Goal: Transaction & Acquisition: Purchase product/service

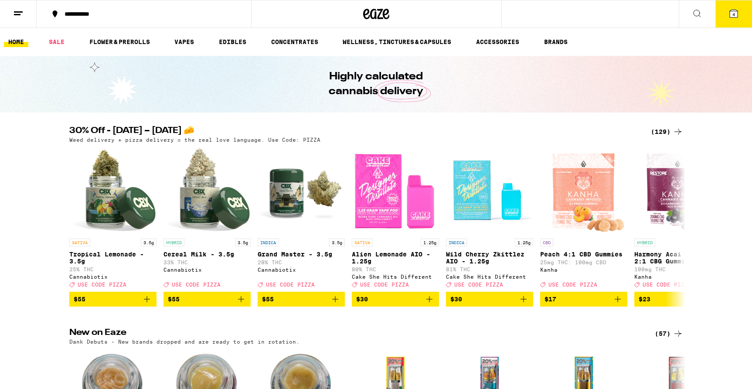
click at [726, 14] on button "4" at bounding box center [733, 13] width 37 height 27
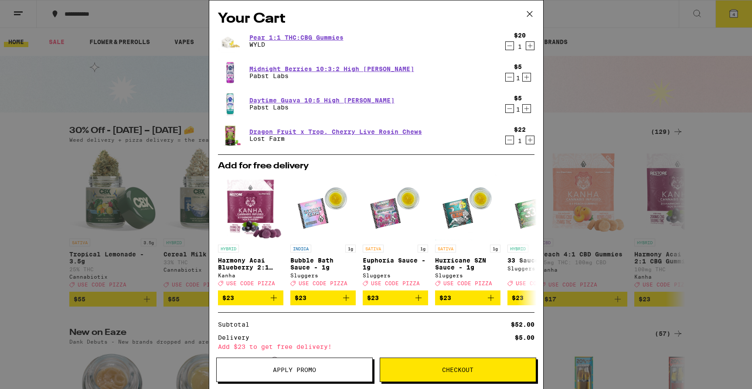
click at [326, 369] on span "Apply Promo" at bounding box center [295, 370] width 156 height 6
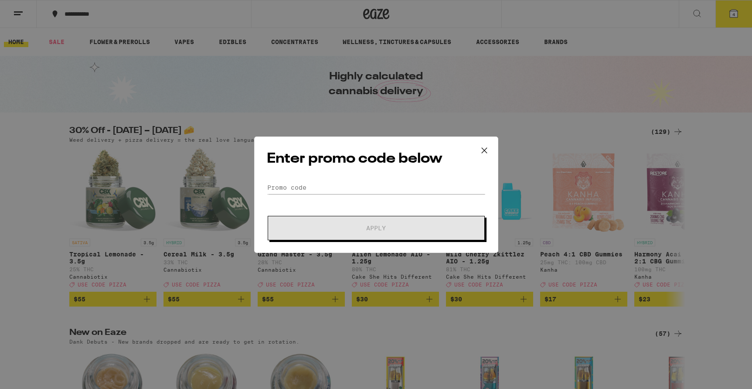
click at [484, 150] on icon at bounding box center [483, 149] width 5 height 5
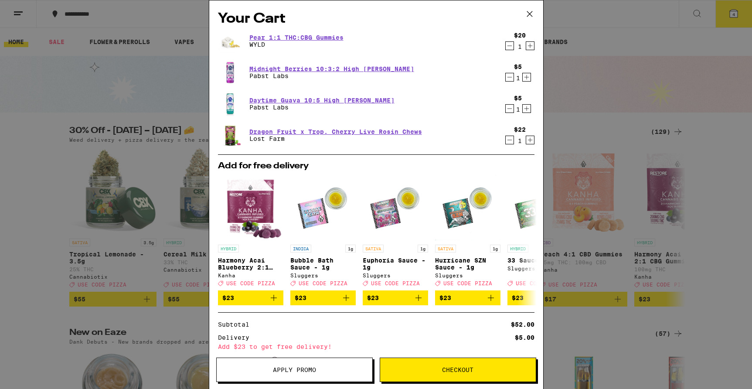
click at [510, 110] on icon "Decrement" at bounding box center [510, 108] width 8 height 10
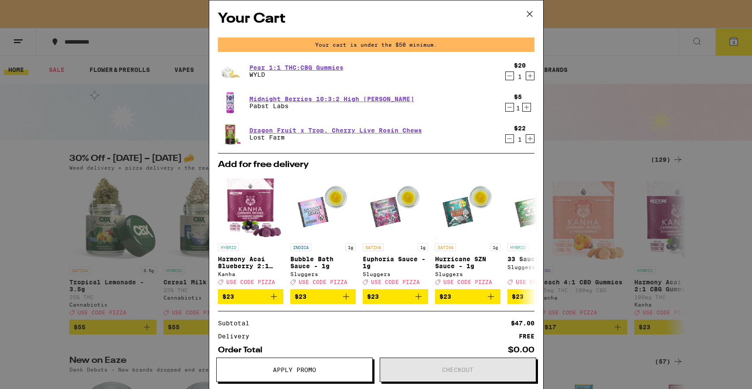
click at [524, 109] on icon "Increment" at bounding box center [527, 107] width 8 height 10
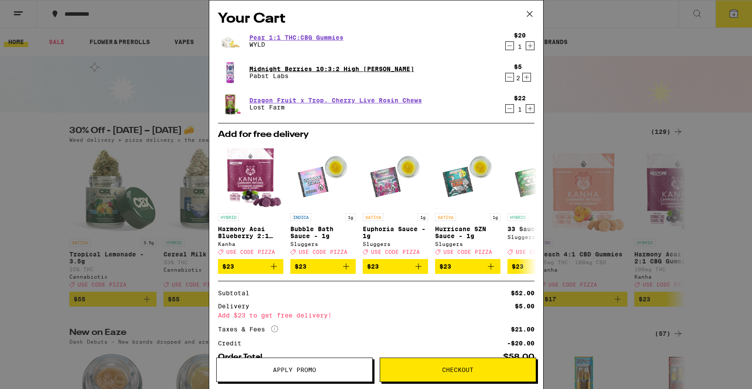
click at [296, 68] on link "Midnight Berries 10:3:2 High [PERSON_NAME]" at bounding box center [331, 68] width 165 height 7
drag, startPoint x: 460, startPoint y: 257, endPoint x: 468, endPoint y: 255, distance: 8.7
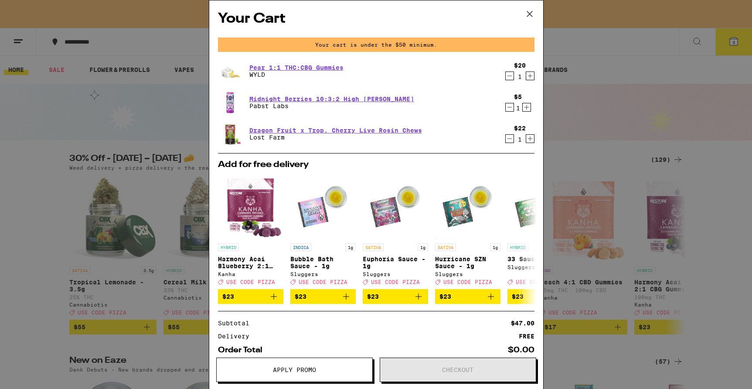
click at [528, 13] on icon at bounding box center [529, 13] width 5 height 5
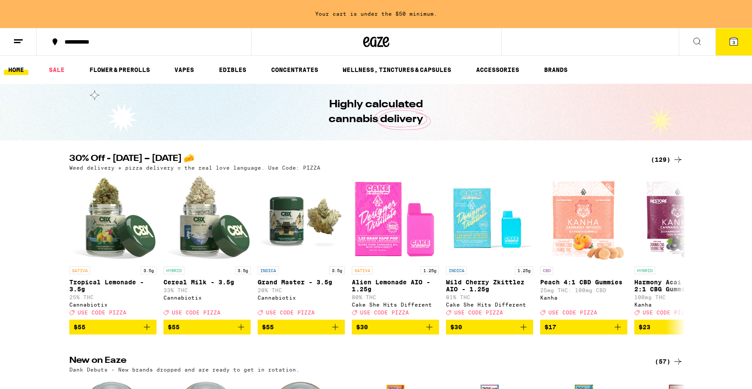
click at [692, 40] on icon at bounding box center [697, 41] width 10 height 10
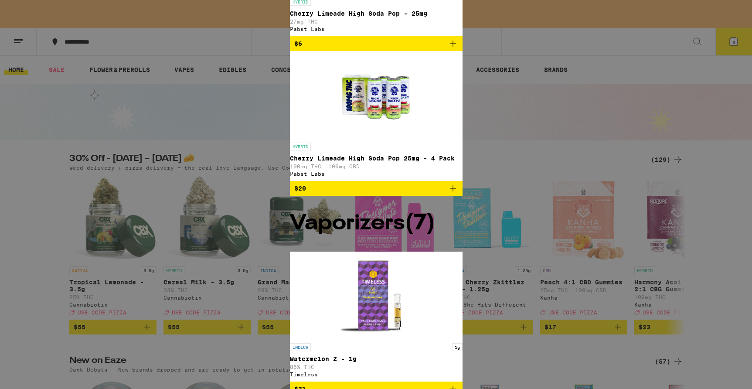
type input "pabst"
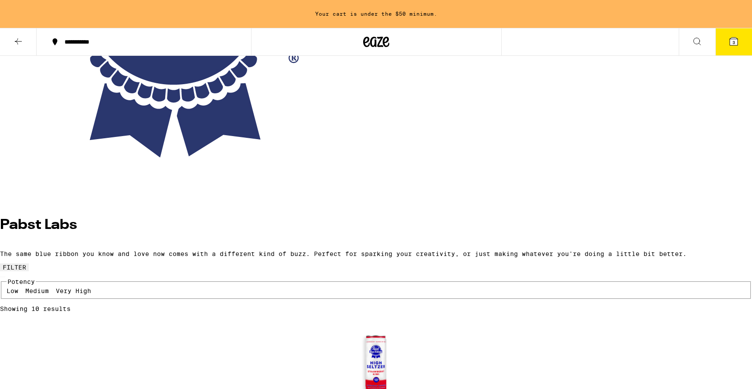
scroll to position [206, 0]
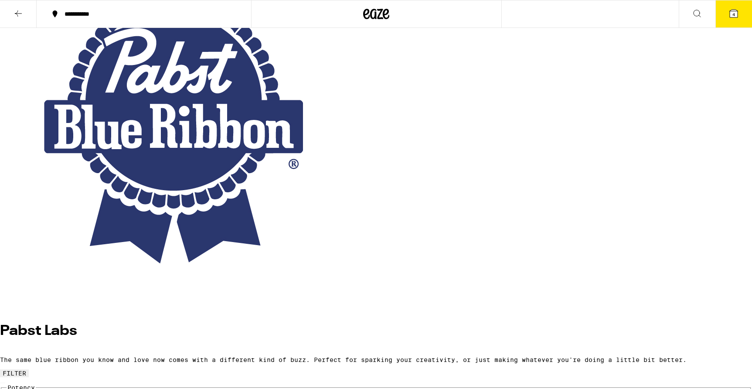
scroll to position [55, 0]
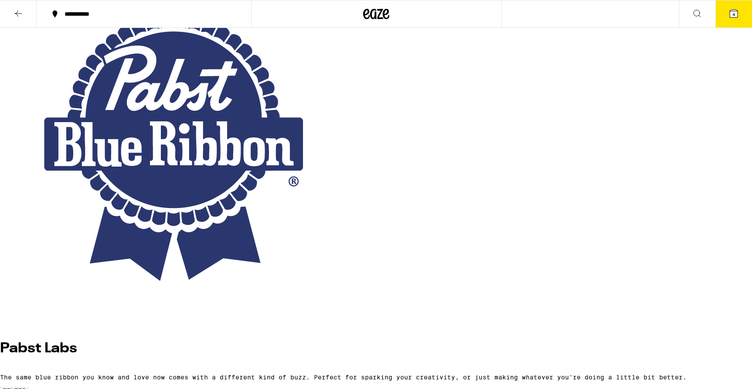
click at [732, 15] on span "4" at bounding box center [733, 14] width 3 height 5
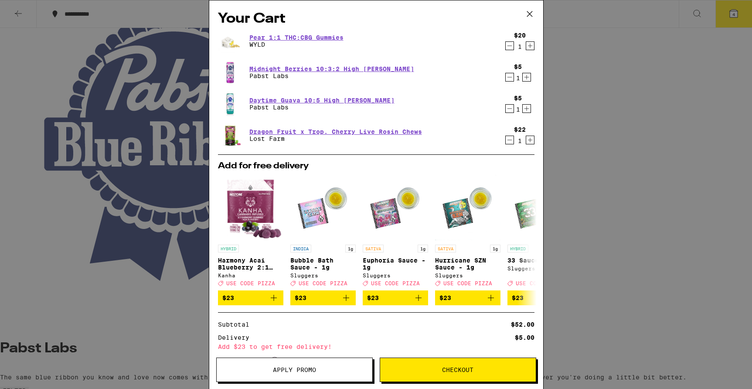
click at [437, 374] on button "Checkout" at bounding box center [458, 369] width 156 height 24
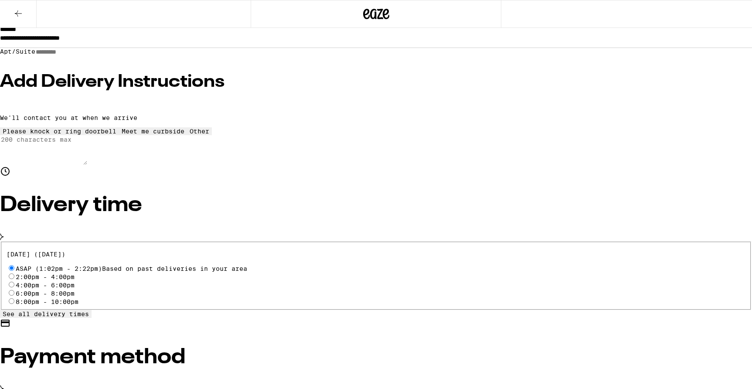
scroll to position [116, 0]
click at [14, 273] on input "2:00pm - 4:00pm" at bounding box center [12, 276] width 6 height 6
radio input "true"
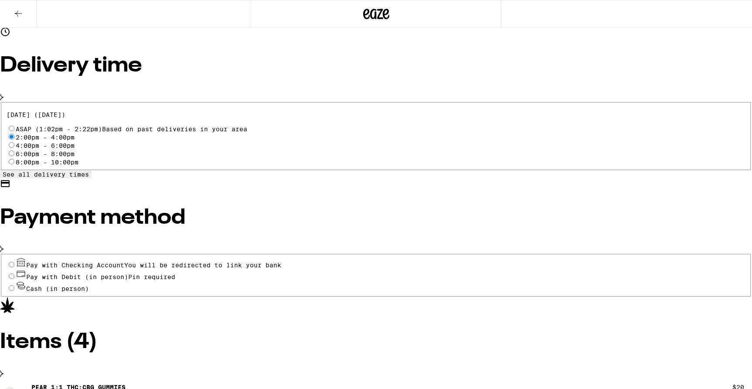
scroll to position [258, 0]
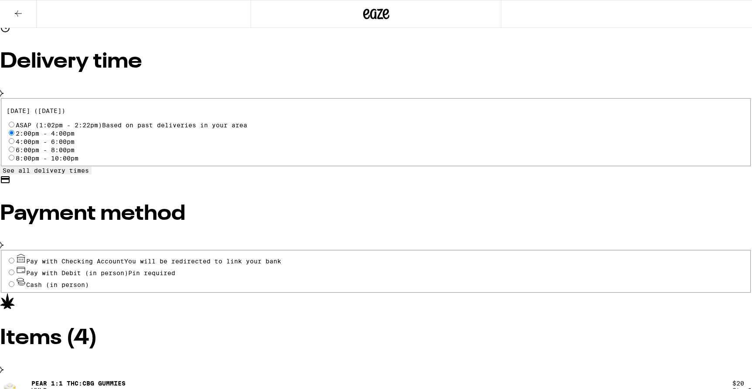
click at [14, 269] on input "Pay with Debit (in person) Pin required" at bounding box center [12, 272] width 6 height 6
radio input "true"
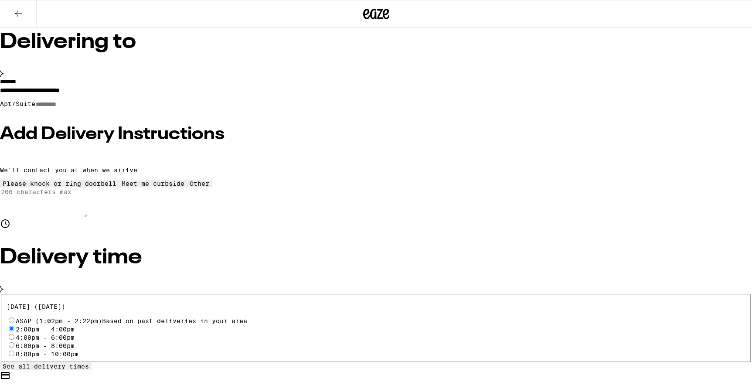
scroll to position [62, 0]
click at [97, 109] on input "Apt/Suite" at bounding box center [66, 104] width 62 height 7
type input "******"
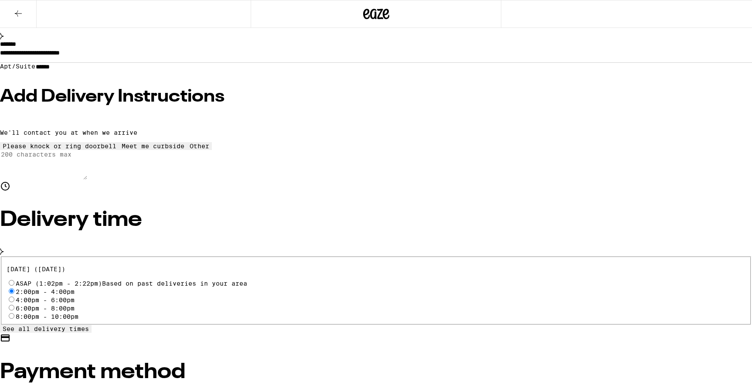
scroll to position [96, 0]
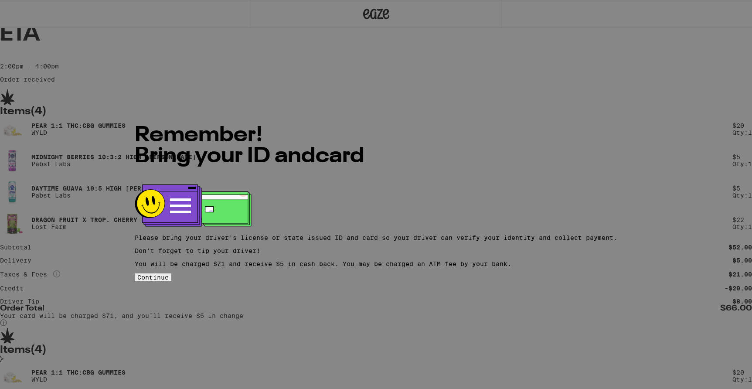
click at [169, 276] on span "Continue" at bounding box center [152, 277] width 31 height 7
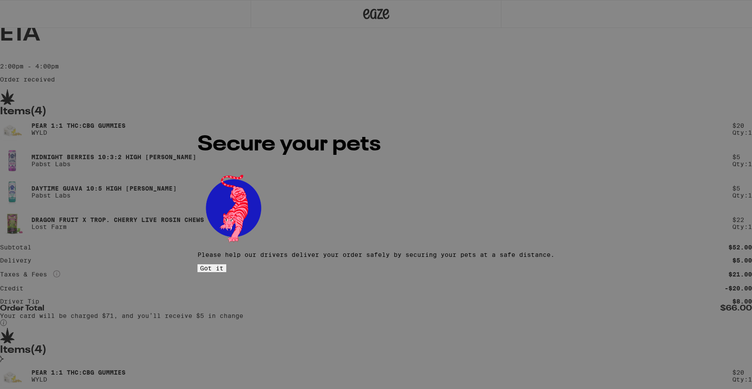
click at [226, 264] on button "Got it" at bounding box center [211, 268] width 29 height 8
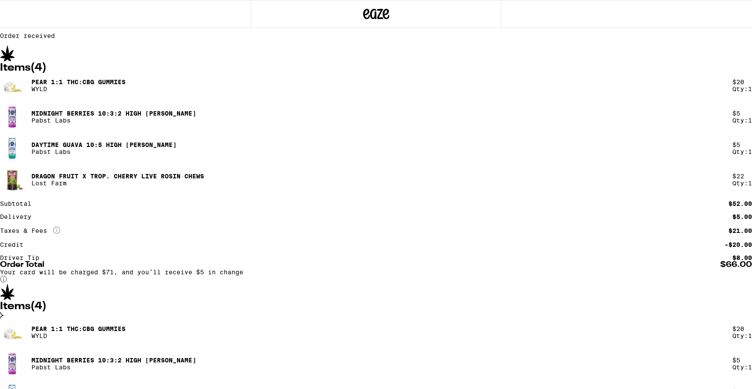
scroll to position [44, 0]
